Goal: Task Accomplishment & Management: Complete application form

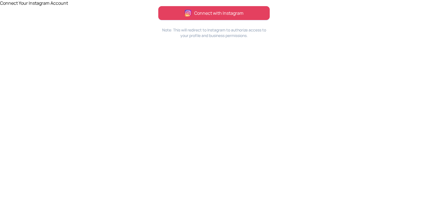
click at [243, 13] on span "Connect with Instagram" at bounding box center [218, 13] width 49 height 7
click at [192, 12] on button "Connect with Instagram" at bounding box center [213, 13] width 111 height 14
